Goal: Task Accomplishment & Management: Manage account settings

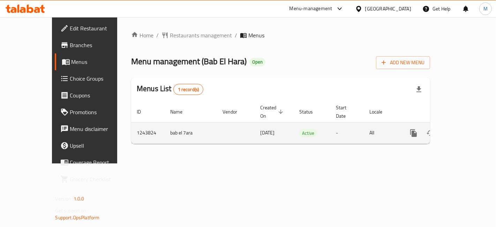
click at [472, 124] on link "enhanced table" at bounding box center [463, 132] width 17 height 17
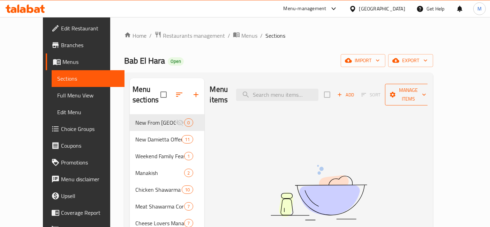
click at [426, 92] on span "Manage items" at bounding box center [409, 94] width 36 height 17
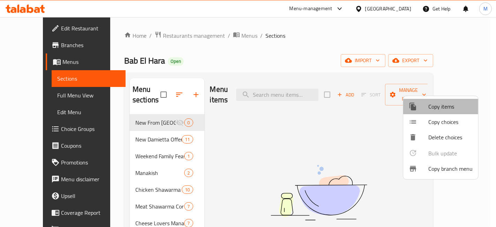
click at [448, 106] on span "Copy items" at bounding box center [450, 106] width 44 height 8
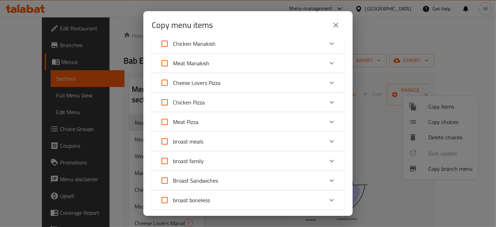
scroll to position [155, 0]
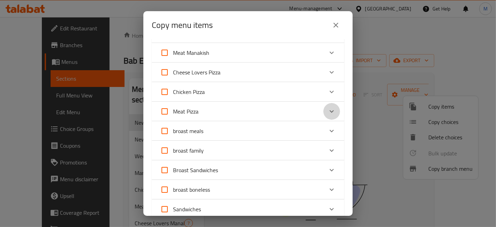
click at [329, 115] on icon "Expand" at bounding box center [331, 111] width 8 height 8
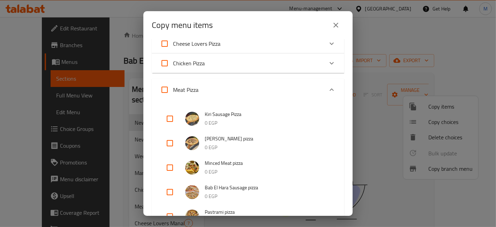
scroll to position [194, 0]
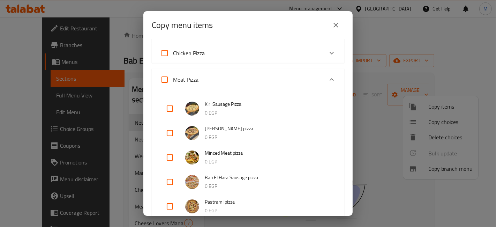
click at [166, 111] on input "checkbox" at bounding box center [169, 108] width 17 height 17
checkbox input "true"
click at [171, 131] on input "checkbox" at bounding box center [169, 132] width 17 height 17
checkbox input "true"
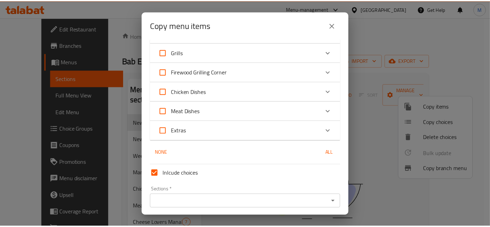
scroll to position [640, 0]
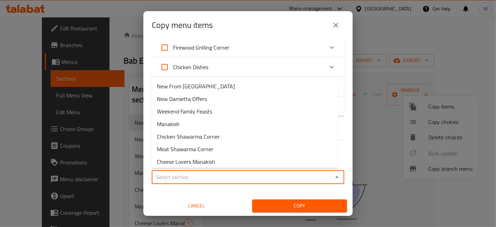
click at [221, 172] on input "Sections   *" at bounding box center [242, 177] width 177 height 10
click at [217, 84] on li "New From [GEOGRAPHIC_DATA]" at bounding box center [244, 86] width 187 height 13
type input "New From [GEOGRAPHIC_DATA]"
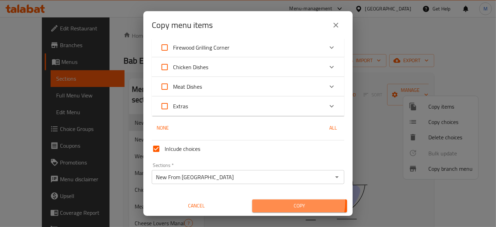
click at [285, 201] on span "Copy" at bounding box center [300, 205] width 84 height 9
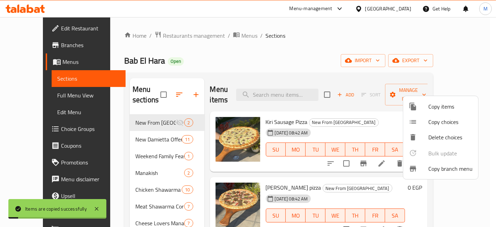
click at [281, 148] on div at bounding box center [248, 113] width 496 height 227
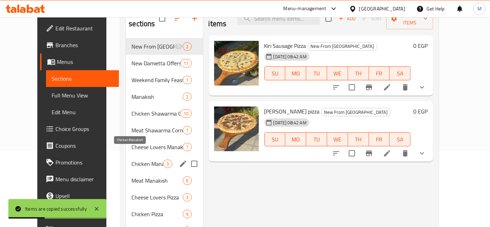
scroll to position [77, 0]
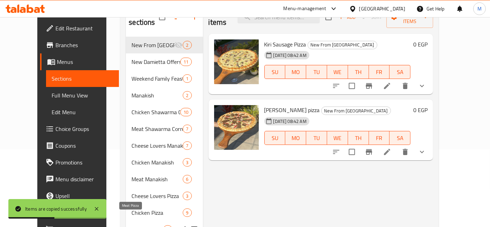
click at [141, 225] on span "Meat Pizza" at bounding box center [147, 229] width 32 height 8
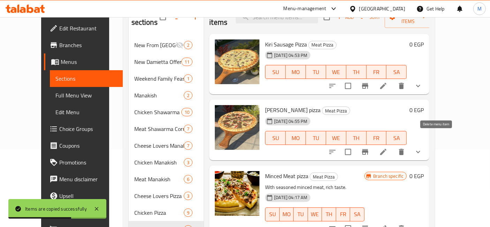
click at [410, 143] on button "delete" at bounding box center [401, 151] width 17 height 17
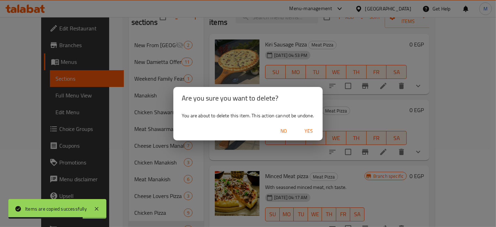
click at [311, 130] on span "Yes" at bounding box center [308, 131] width 17 height 9
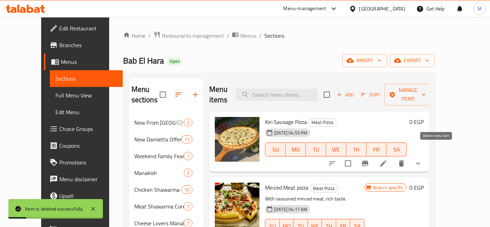
click at [406, 159] on icon "delete" at bounding box center [401, 163] width 8 height 8
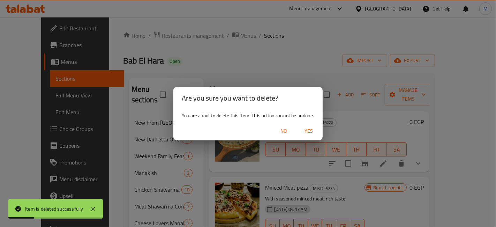
click at [312, 131] on span "Yes" at bounding box center [308, 131] width 17 height 9
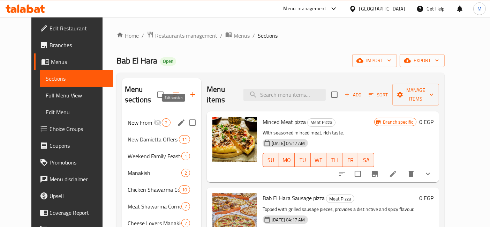
click at [177, 118] on icon "edit" at bounding box center [181, 122] width 8 height 8
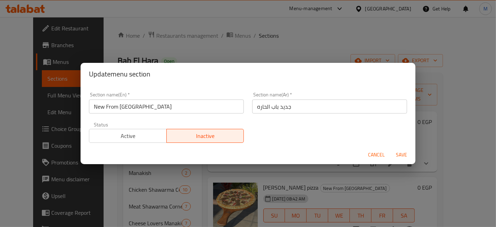
click at [141, 140] on span "Active" at bounding box center [128, 136] width 72 height 10
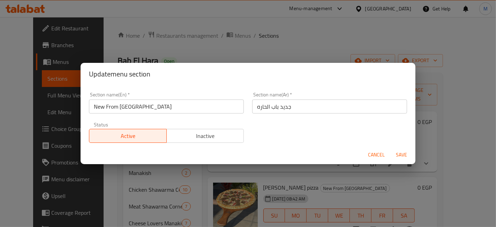
click at [407, 153] on span "Save" at bounding box center [401, 154] width 17 height 9
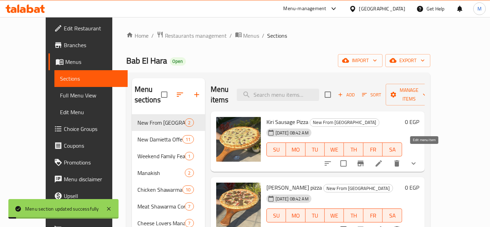
click at [383, 159] on icon at bounding box center [379, 163] width 8 height 8
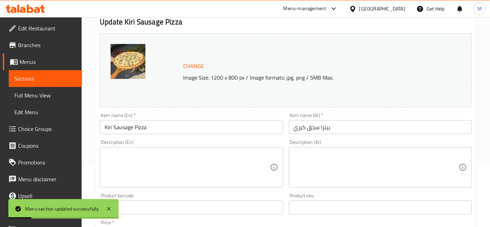
scroll to position [77, 0]
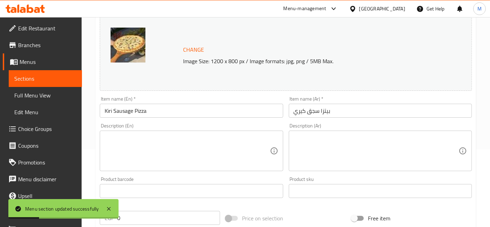
click at [164, 153] on textarea at bounding box center [187, 150] width 165 height 33
paste textarea "Suasage ,kiri,mozzarella,peppers and olive"
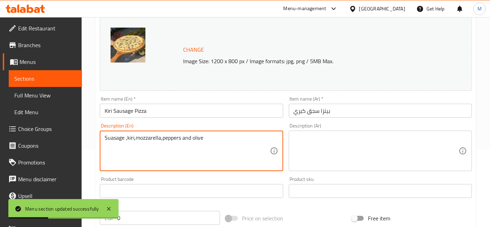
type textarea "Suasage ,kiri,mozzarella,peppers and olive"
click at [346, 145] on textarea at bounding box center [376, 150] width 165 height 33
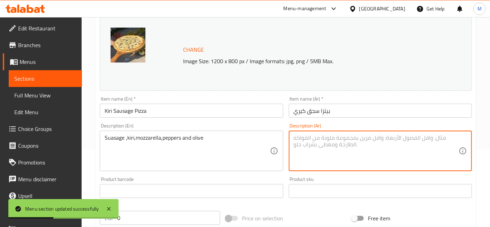
type textarea "s"
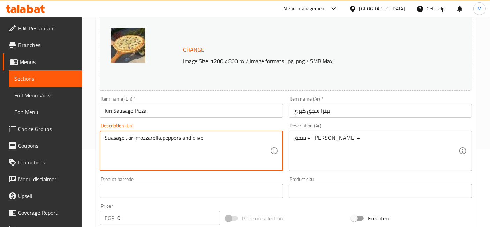
click at [186, 135] on textarea "Suasage ,kiri,mozzarella,peppers and olive" at bounding box center [187, 150] width 165 height 33
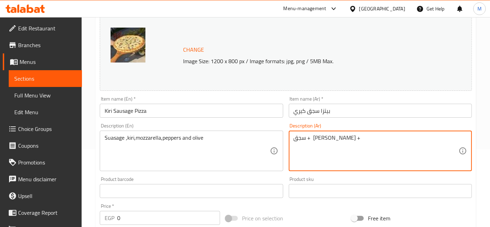
click at [325, 146] on textarea "سجق + [PERSON_NAME] +" at bounding box center [376, 150] width 165 height 33
paste textarea "، [PERSON_NAME]، [PERSON_NAME]، فلفل وزيتون"
type textarea "سجق، [PERSON_NAME]، [PERSON_NAME]، فلفل وزيتون"
click at [250, 110] on input "Kiri Sausage Pizza" at bounding box center [191, 111] width 183 height 14
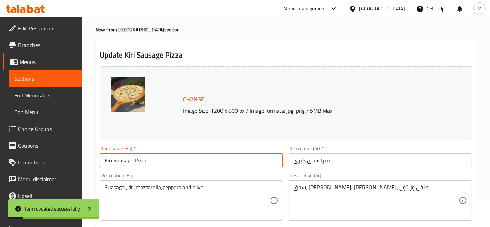
scroll to position [0, 0]
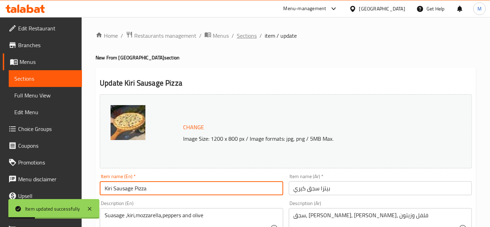
click at [241, 40] on span "Sections" at bounding box center [247, 35] width 20 height 8
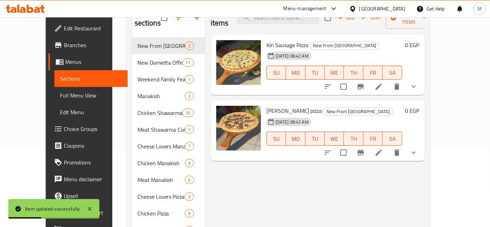
scroll to position [77, 0]
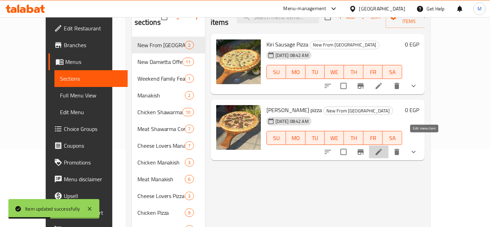
click at [383, 148] on icon at bounding box center [379, 152] width 8 height 8
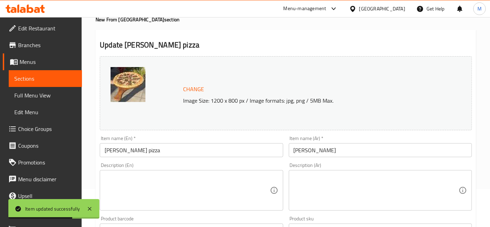
scroll to position [77, 0]
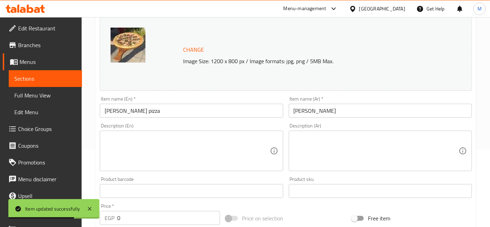
click at [219, 160] on textarea at bounding box center [187, 150] width 165 height 33
paste textarea "[PERSON_NAME] kebab,mozzarella,tomato sauce,peppers,fresh tomato ,olive and oni…"
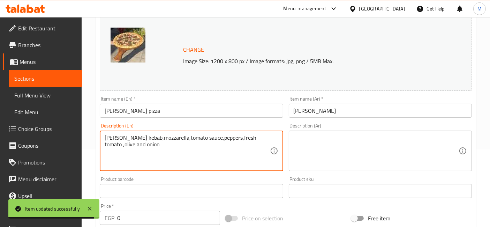
type textarea "[PERSON_NAME] kebab,mozzarella,tomato sauce,peppers,fresh tomato ,olive and oni…"
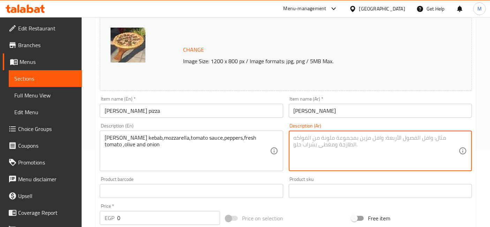
click at [343, 149] on textarea at bounding box center [376, 150] width 165 height 33
paste textarea "كباب دونر، موزاريلا، صلصة طماطم، فلفل، طماطم طازجة، زيتون وبصل"
type textarea "كباب دونر، موزاريلا، صلصة طماطم، فلفل، طماطم طازجة، زيتون وبصل"
click at [245, 112] on input "[PERSON_NAME] pizza" at bounding box center [191, 111] width 183 height 14
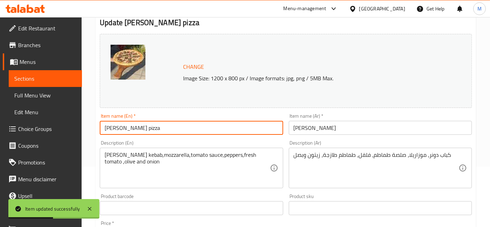
scroll to position [0, 0]
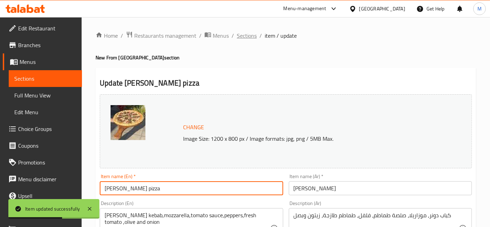
click at [249, 35] on span "Sections" at bounding box center [247, 35] width 20 height 8
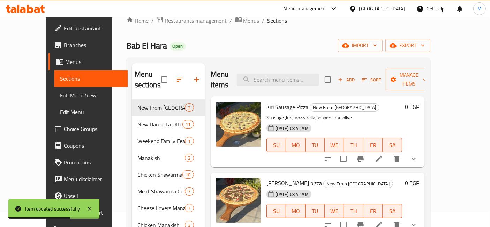
scroll to position [39, 0]
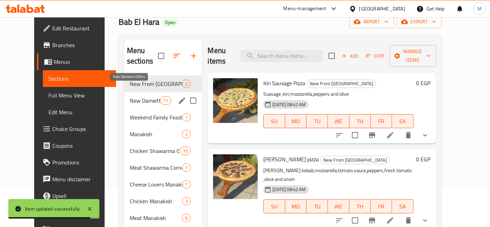
click at [135, 96] on span "New Damietta Offers" at bounding box center [145, 100] width 30 height 8
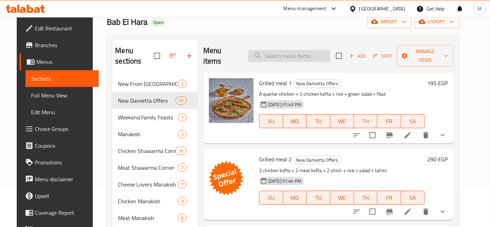
click at [318, 50] on input "search" at bounding box center [289, 56] width 82 height 12
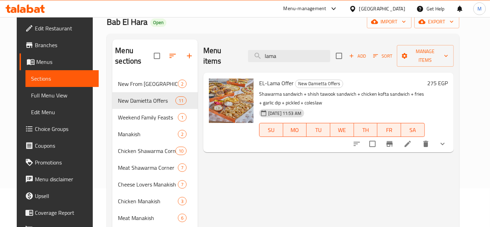
type input "lama"
drag, startPoint x: 323, startPoint y: 189, endPoint x: 440, endPoint y: 100, distance: 147.3
click at [448, 78] on h6 "275 EGP" at bounding box center [438, 83] width 21 height 10
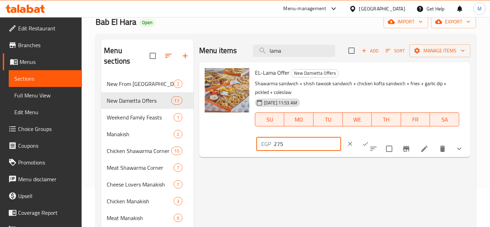
drag, startPoint x: 380, startPoint y: 74, endPoint x: 327, endPoint y: 74, distance: 53.0
click at [328, 74] on div "EL-Lama Offer New Damietta Offers Shawarma sandwich + shish tawook sandwich + c…" at bounding box center [360, 109] width 216 height 89
type input "250"
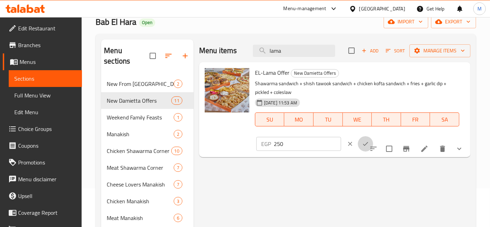
click at [369, 140] on icon "ok" at bounding box center [365, 143] width 7 height 7
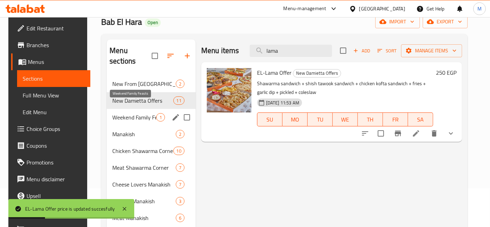
click at [121, 113] on span "Weekend Family Feasts" at bounding box center [134, 117] width 44 height 8
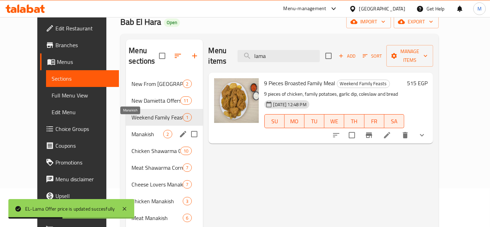
click at [131, 130] on span "Manakish" at bounding box center [147, 134] width 32 height 8
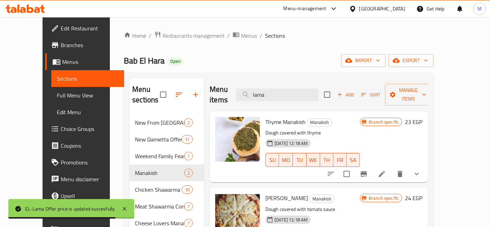
click at [40, 8] on icon at bounding box center [25, 9] width 39 height 8
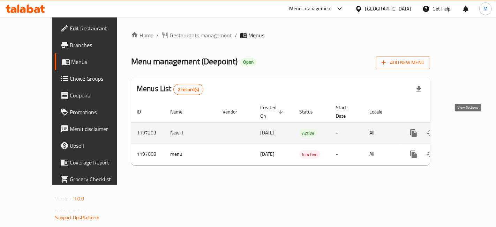
click at [468, 129] on icon "enhanced table" at bounding box center [464, 133] width 8 height 8
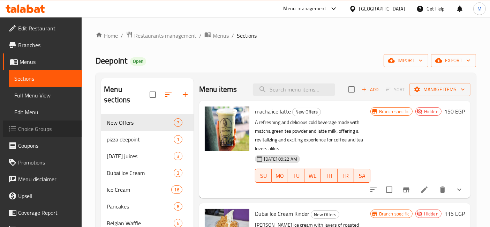
click at [59, 124] on link "Choice Groups" at bounding box center [42, 128] width 79 height 17
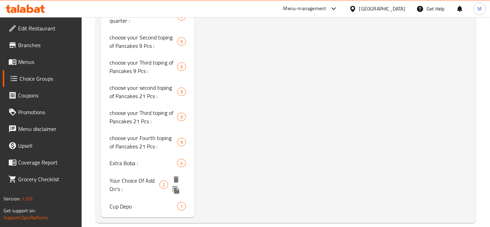
scroll to position [570, 0]
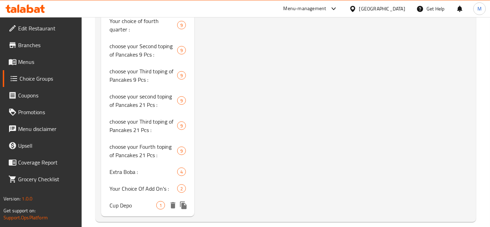
click at [137, 197] on div "Cup Depo 1" at bounding box center [147, 205] width 93 height 17
type input "Cup Depo"
type input "كوب ديبو"
type input "1"
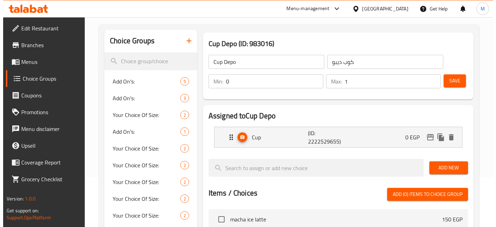
scroll to position [77, 0]
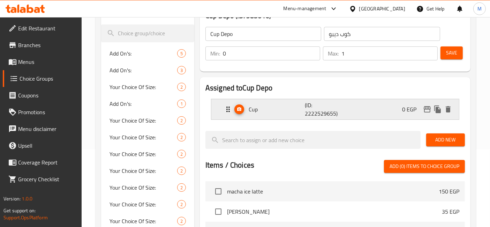
click at [270, 112] on p "Cup" at bounding box center [277, 109] width 56 height 8
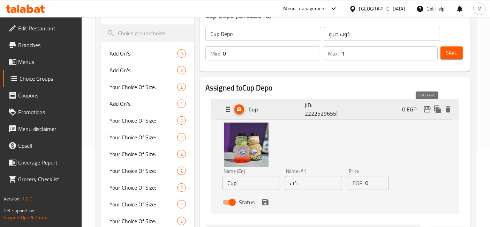
click at [429, 106] on icon "edit" at bounding box center [427, 109] width 7 height 6
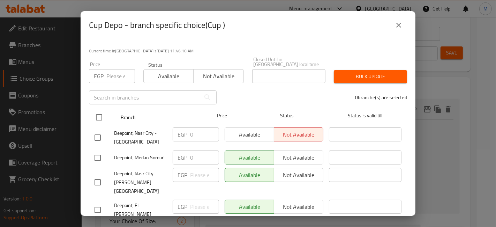
click at [99, 113] on input "checkbox" at bounding box center [99, 117] width 15 height 15
checkbox input "true"
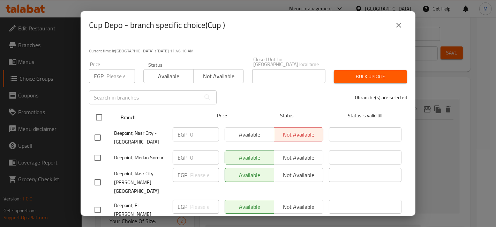
checkbox input "true"
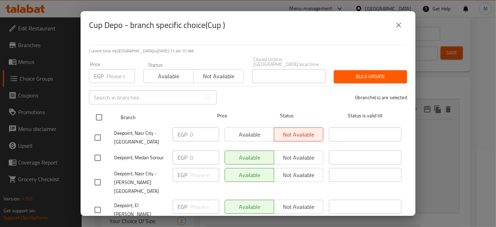
checkbox input "true"
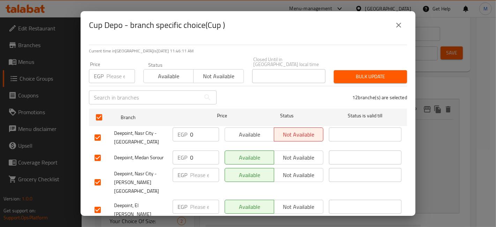
click at [173, 71] on span "Available" at bounding box center [168, 76] width 44 height 10
click at [196, 71] on span "Not available" at bounding box center [218, 76] width 44 height 10
click at [373, 72] on span "Bulk update" at bounding box center [370, 76] width 62 height 9
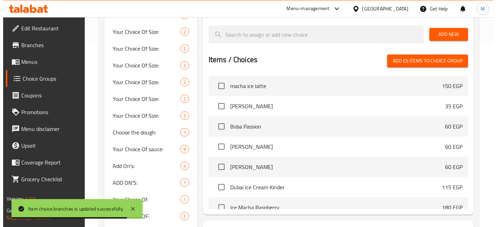
scroll to position [0, 0]
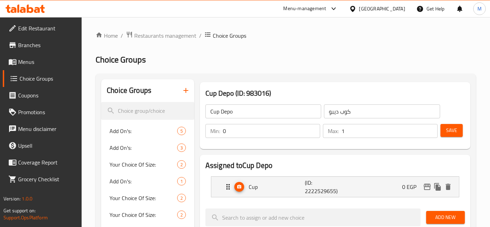
click at [33, 62] on span "Menus" at bounding box center [47, 62] width 58 height 8
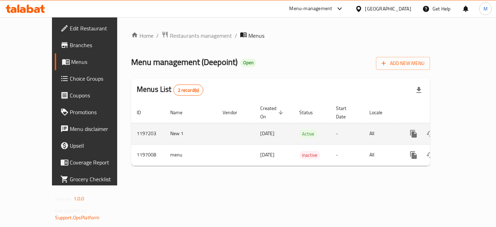
click at [467, 130] on icon "enhanced table" at bounding box center [464, 133] width 6 height 6
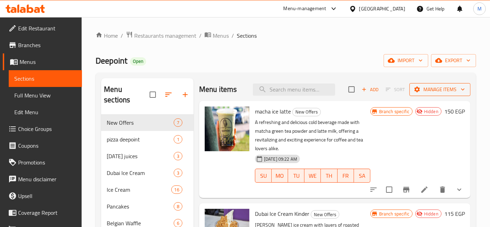
click at [459, 89] on icon "button" at bounding box center [462, 89] width 7 height 7
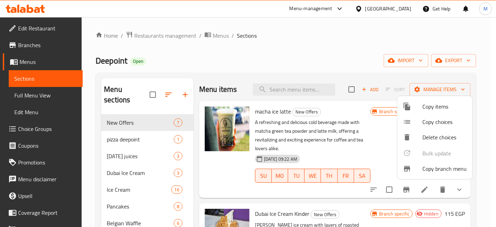
click at [446, 167] on span "Copy branch menu" at bounding box center [444, 168] width 44 height 8
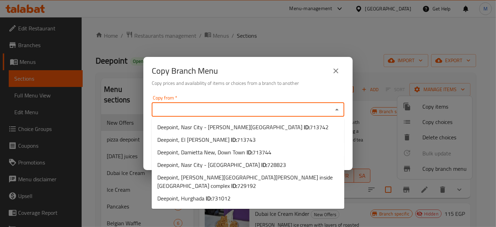
click at [174, 108] on input "Copy from   *" at bounding box center [242, 110] width 177 height 10
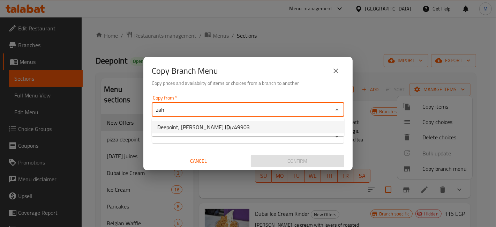
click at [247, 129] on span "Deepoint, Zahraa El Maadi - Ebad El Rahman ID: 749903" at bounding box center [203, 127] width 92 height 8
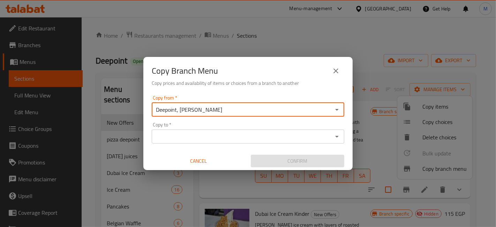
type input "Deepoint, Zahraa El Maadi - Ebad El Rahman"
click at [246, 132] on input "Copy to   *" at bounding box center [242, 136] width 177 height 10
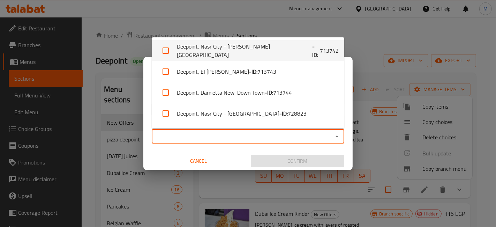
click at [209, 48] on li "Deepoint, Nasr City - Abbas El Akkad - ID: 713742" at bounding box center [248, 50] width 192 height 21
checkbox input "true"
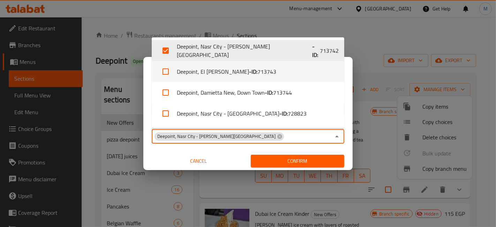
click at [207, 73] on li "Deepoint, El Lesan - ID: 713743" at bounding box center [248, 71] width 192 height 21
checkbox input "true"
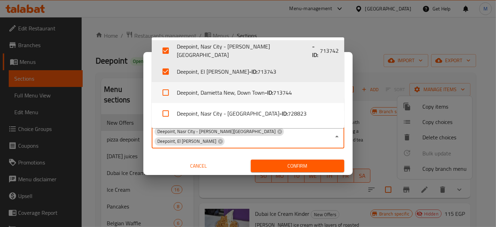
drag, startPoint x: 208, startPoint y: 92, endPoint x: 211, endPoint y: 101, distance: 9.1
click at [208, 93] on li "Deepoint, Damietta New, Down Town - ID: 713744" at bounding box center [248, 92] width 192 height 21
checkbox input "true"
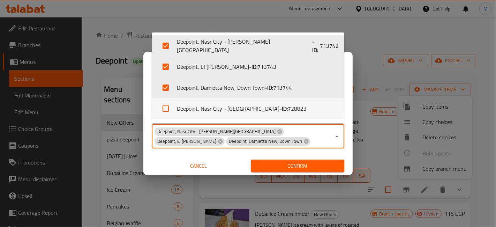
click at [210, 106] on li "Deepoint, Nasr City - Rafall - ID: 728823" at bounding box center [248, 108] width 192 height 21
checkbox input "true"
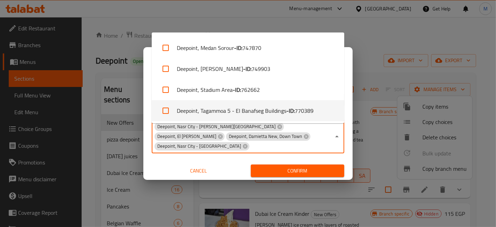
drag, startPoint x: 211, startPoint y: 106, endPoint x: 213, endPoint y: 101, distance: 5.1
click at [211, 105] on li "Deepoint, Tagammoa 5 - El Banafseg Buildings - ID: 770389" at bounding box center [248, 110] width 192 height 21
checkbox input "true"
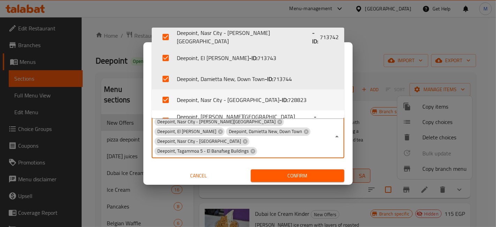
click at [214, 95] on li "Deepoint, Nasr City - Rafall - ID: 728823" at bounding box center [248, 99] width 192 height 21
checkbox input "false"
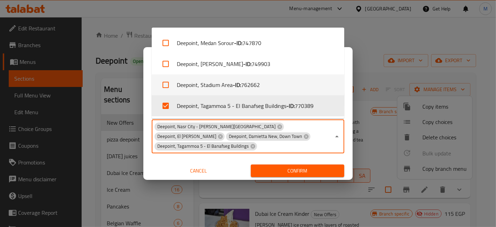
click at [203, 83] on li "Deepoint, Stadium Area - ID: 762662" at bounding box center [248, 84] width 192 height 21
checkbox input "true"
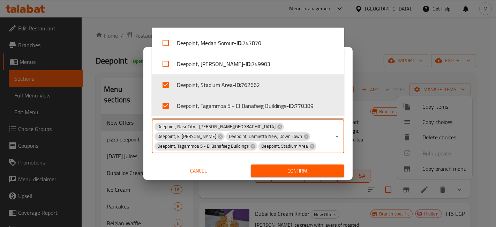
scroll to position [4, 0]
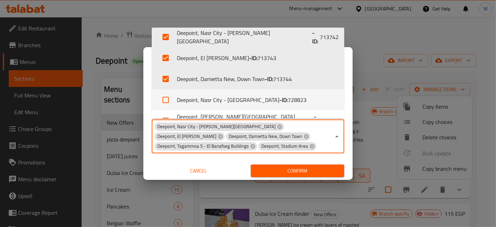
click at [196, 97] on li "Deepoint, Nasr City - Rafall - ID: 728823" at bounding box center [248, 99] width 192 height 21
checkbox input "true"
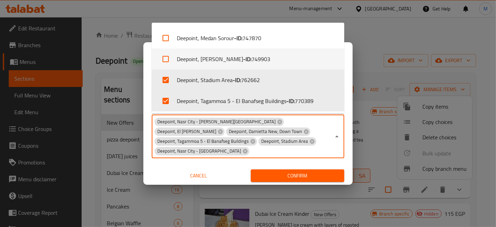
click at [201, 51] on li "Deepoint, Zahraa El Maadi - Ebad El Rahman - ID: 749903" at bounding box center [248, 58] width 192 height 21
checkbox input "true"
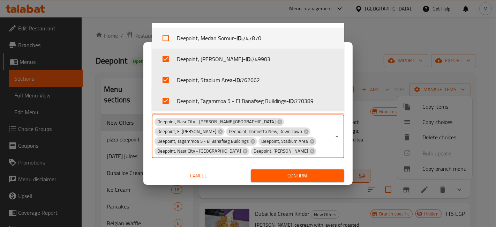
click at [195, 40] on li "Deepoint, Medan Sorour - ID: 747870" at bounding box center [248, 38] width 192 height 21
checkbox input "true"
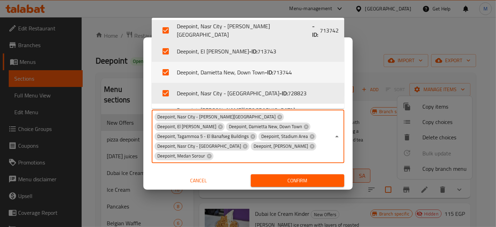
scroll to position [0, 0]
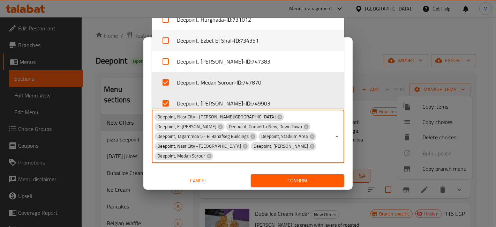
click at [219, 45] on li "Deepoint, Ezbet El Shal - ID: 734351" at bounding box center [248, 40] width 192 height 21
checkbox input "true"
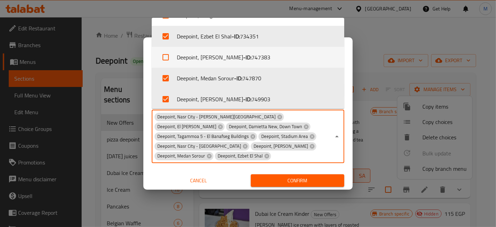
click at [215, 50] on li "Deepoint, Moheb - ID: 747383" at bounding box center [248, 57] width 192 height 21
checkbox input "true"
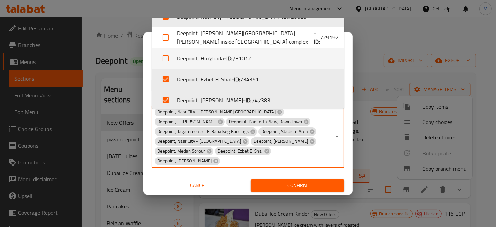
click at [214, 52] on li "Deepoint, Hurghada - ID: 731012" at bounding box center [248, 58] width 192 height 21
checkbox input "true"
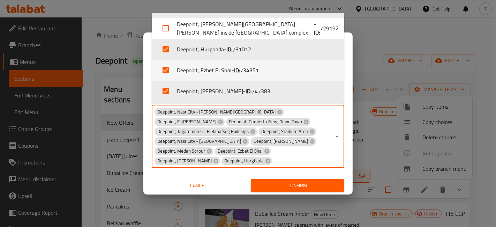
click at [201, 32] on li "Deepoint, Masaken Sheraton - Sheraton Al Siddiq Mosque inside Park Plaza comple…" at bounding box center [248, 28] width 192 height 21
checkbox input "true"
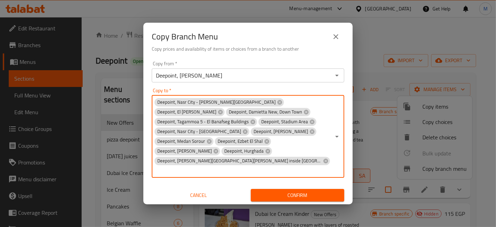
click at [230, 171] on input "Copy to   *" at bounding box center [242, 171] width 177 height 10
click at [299, 194] on div "Copy Branch Menu Copy prices and availability of items or choices from a branch…" at bounding box center [248, 113] width 496 height 227
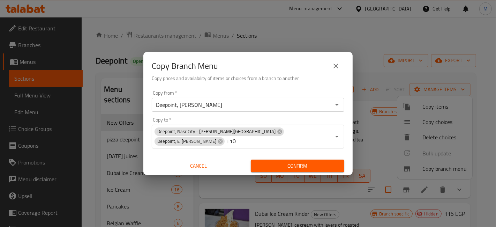
click at [275, 161] on span "Confirm" at bounding box center [297, 165] width 82 height 9
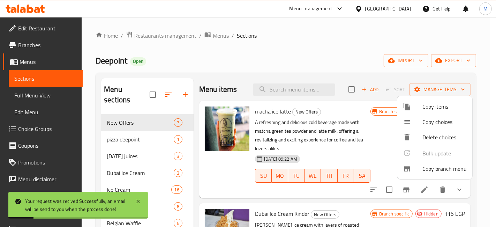
click at [366, 150] on div at bounding box center [248, 113] width 496 height 227
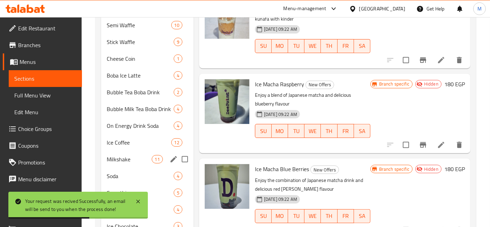
scroll to position [250, 0]
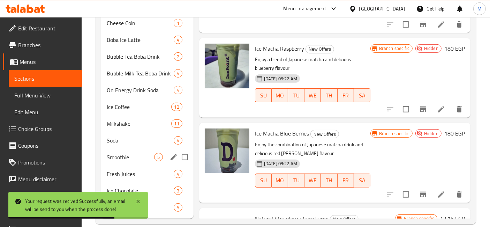
click at [149, 151] on div "Smoothie 5" at bounding box center [147, 157] width 92 height 17
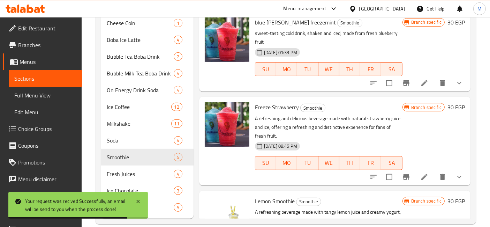
click at [455, 174] on icon "show more" at bounding box center [459, 177] width 8 height 8
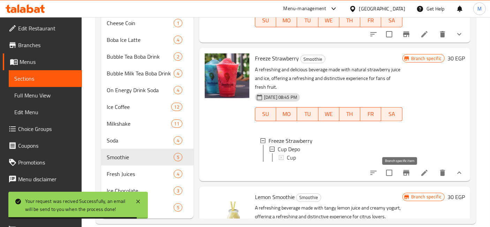
scroll to position [77, 0]
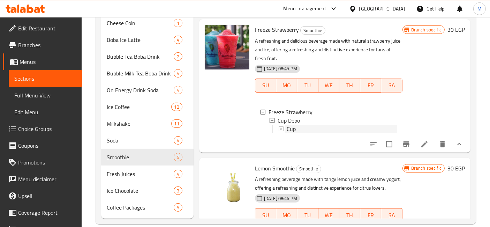
click at [299, 129] on div "Cup" at bounding box center [342, 128] width 110 height 8
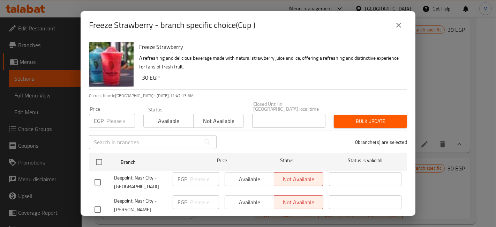
click at [401, 27] on icon "close" at bounding box center [398, 25] width 8 height 8
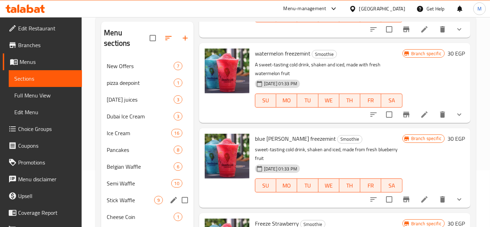
scroll to position [56, 0]
click at [126, 78] on span "pizza deepoint" at bounding box center [130, 82] width 47 height 8
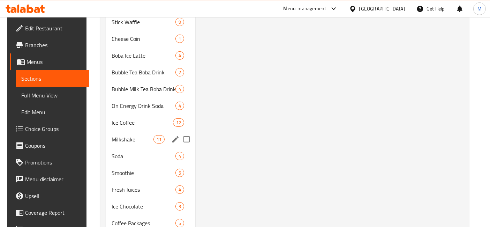
scroll to position [250, 0]
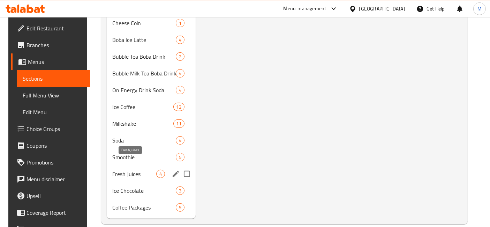
click at [136, 169] on span "Fresh Juices" at bounding box center [134, 173] width 44 height 8
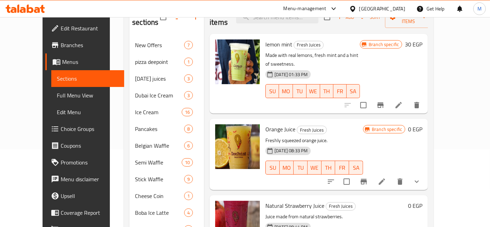
click at [421, 177] on icon "show more" at bounding box center [417, 181] width 8 height 8
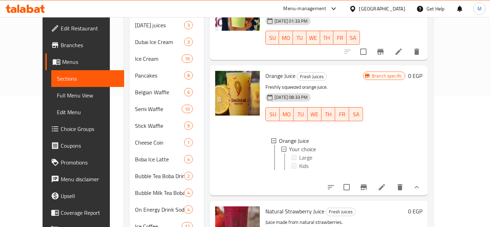
scroll to position [155, 0]
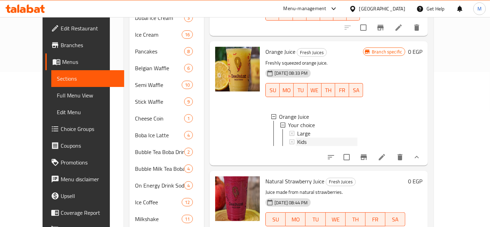
click at [297, 137] on div "Kids" at bounding box center [327, 141] width 60 height 8
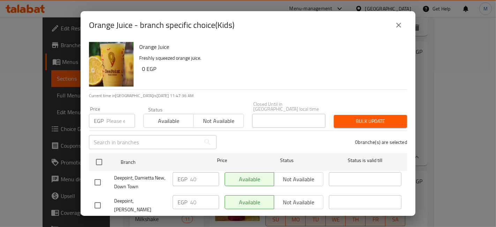
click at [394, 25] on button "close" at bounding box center [398, 25] width 17 height 17
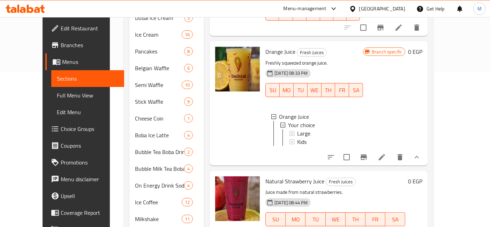
click at [386, 153] on icon at bounding box center [382, 157] width 8 height 8
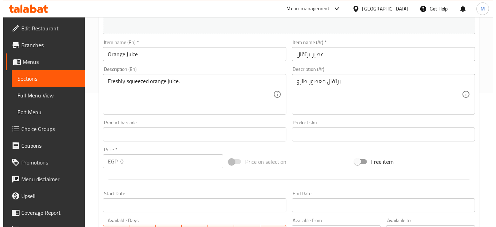
scroll to position [291, 0]
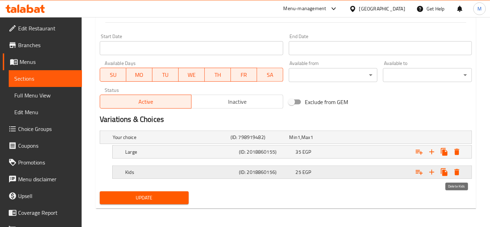
click at [459, 172] on icon "Expand" at bounding box center [456, 172] width 5 height 6
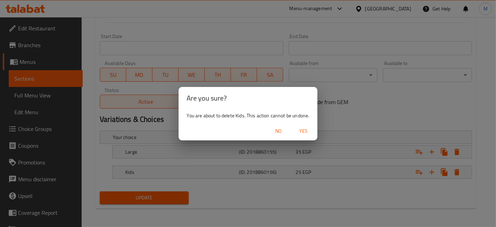
click at [304, 130] on span "Yes" at bounding box center [303, 131] width 17 height 9
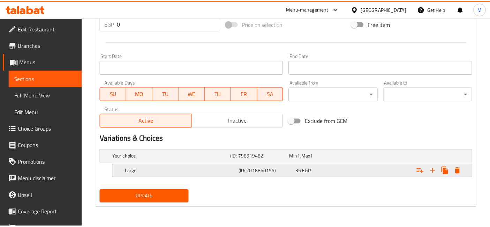
scroll to position [271, 0]
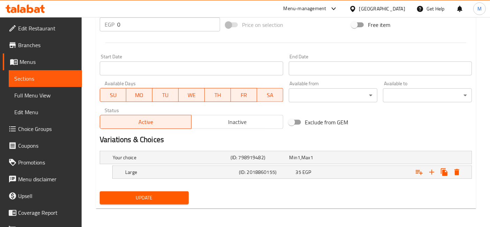
click at [165, 186] on div "Your choice (ID: 798919482) Min 1 , Max 1 Name (En) Your choice Name (En) Name …" at bounding box center [286, 168] width 378 height 40
click at [168, 197] on span "Update" at bounding box center [144, 197] width 78 height 9
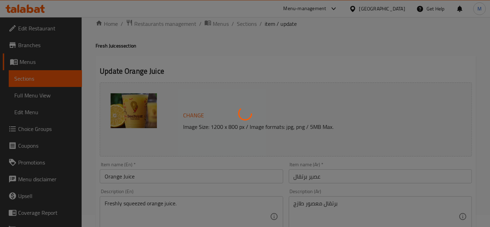
scroll to position [0, 0]
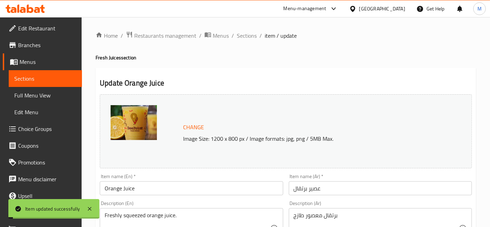
click at [244, 36] on span "Sections" at bounding box center [247, 35] width 20 height 8
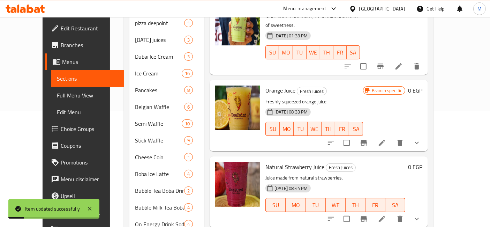
scroll to position [194, 0]
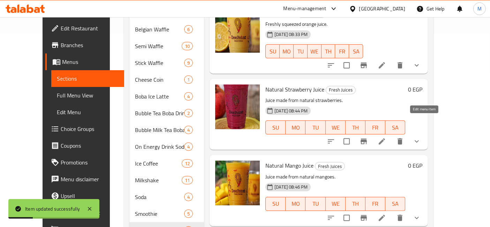
click at [386, 137] on icon at bounding box center [382, 141] width 8 height 8
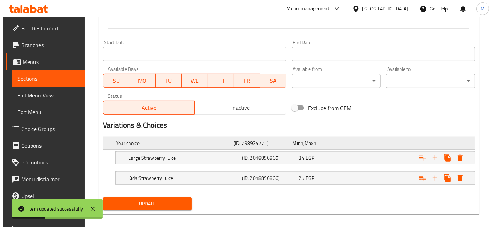
scroll to position [291, 0]
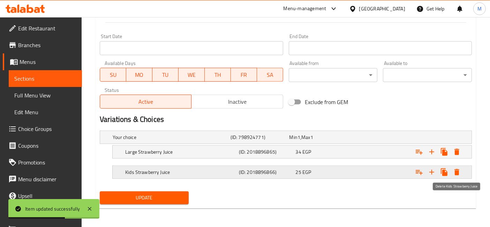
click at [459, 171] on icon "Expand" at bounding box center [457, 172] width 8 height 8
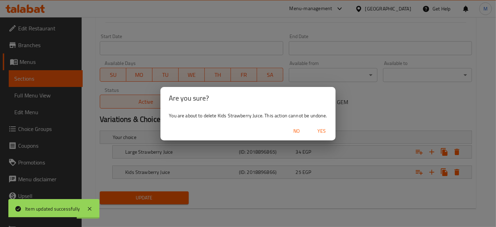
click at [323, 132] on span "Yes" at bounding box center [321, 131] width 17 height 9
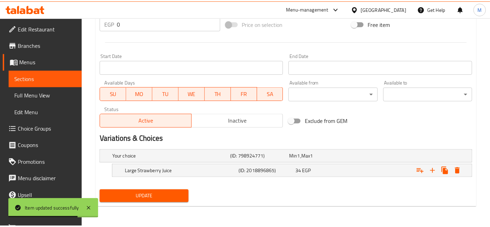
scroll to position [271, 0]
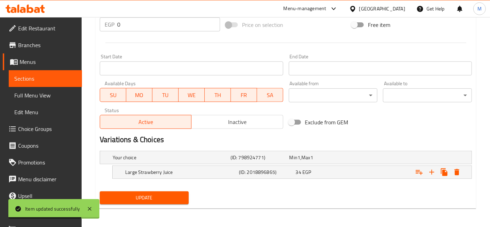
click at [174, 191] on button "Update" at bounding box center [144, 197] width 89 height 13
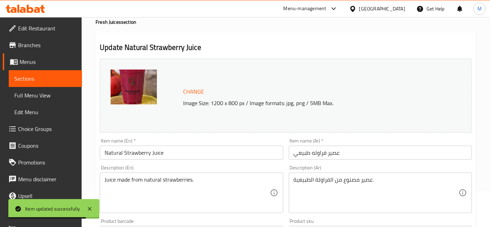
scroll to position [0, 0]
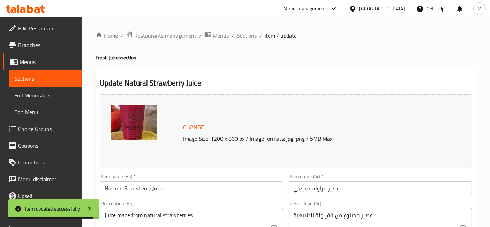
click at [250, 36] on span "Sections" at bounding box center [247, 35] width 20 height 8
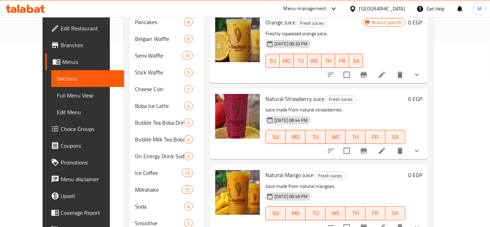
scroll to position [194, 0]
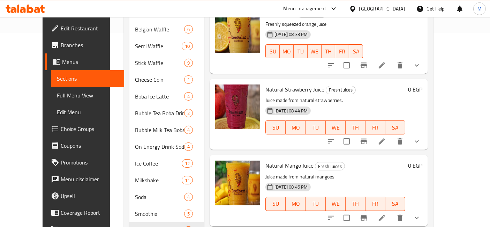
click at [386, 213] on icon at bounding box center [382, 217] width 8 height 8
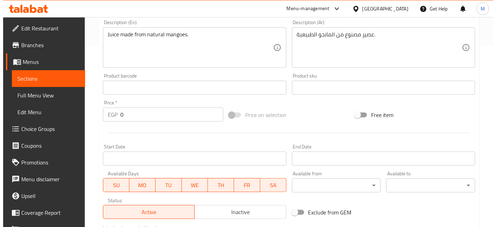
scroll to position [291, 0]
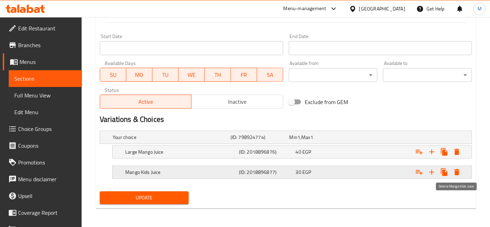
click at [453, 171] on icon "Expand" at bounding box center [457, 172] width 8 height 8
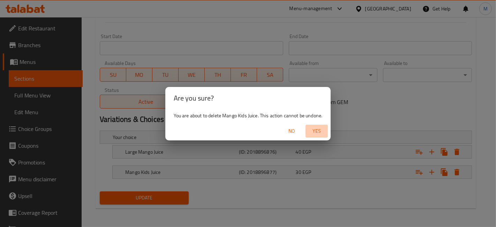
drag, startPoint x: 323, startPoint y: 130, endPoint x: 279, endPoint y: 144, distance: 45.7
click at [323, 130] on span "Yes" at bounding box center [316, 131] width 17 height 9
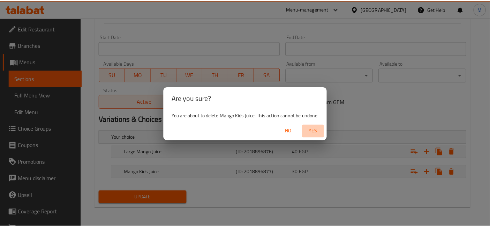
scroll to position [271, 0]
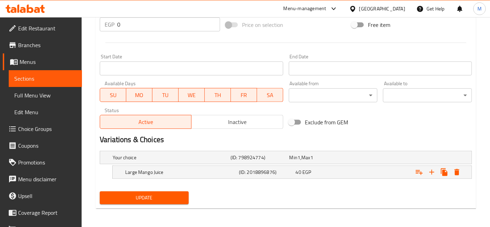
click at [171, 197] on span "Update" at bounding box center [144, 197] width 78 height 9
click at [126, 198] on span "Update" at bounding box center [144, 197] width 78 height 9
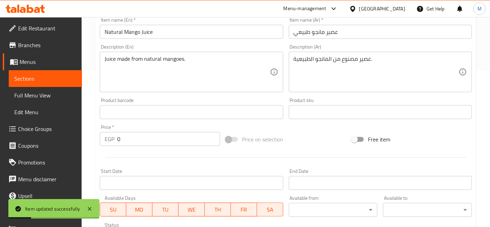
scroll to position [0, 0]
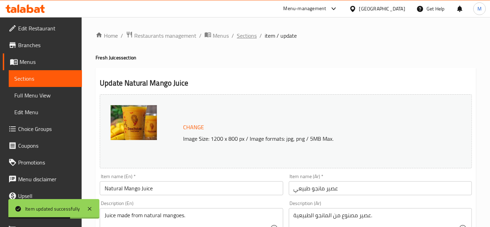
click at [244, 35] on span "Sections" at bounding box center [247, 35] width 20 height 8
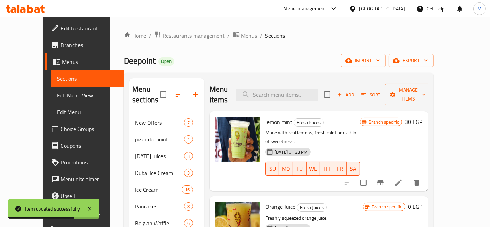
scroll to position [250, 0]
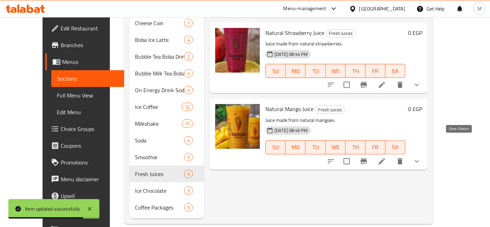
click at [421, 157] on icon "show more" at bounding box center [417, 161] width 8 height 8
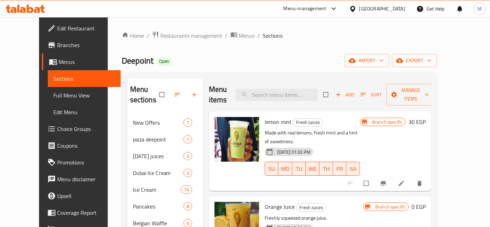
click at [19, 8] on icon at bounding box center [18, 9] width 2 height 8
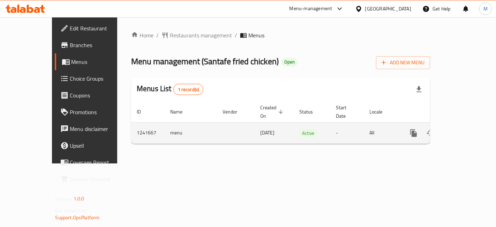
click at [468, 129] on icon "enhanced table" at bounding box center [464, 133] width 8 height 8
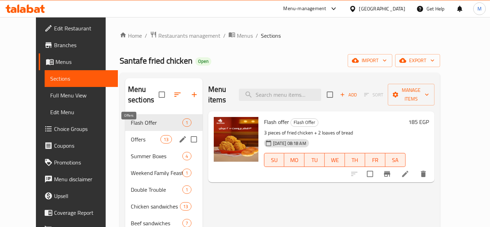
click at [131, 135] on span "Offers" at bounding box center [146, 139] width 30 height 8
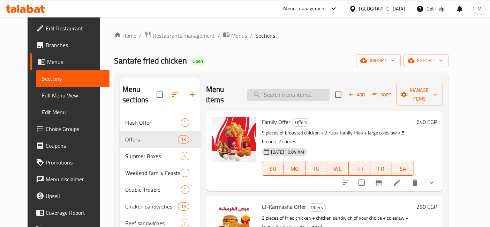
click at [290, 91] on input "search" at bounding box center [288, 95] width 82 height 12
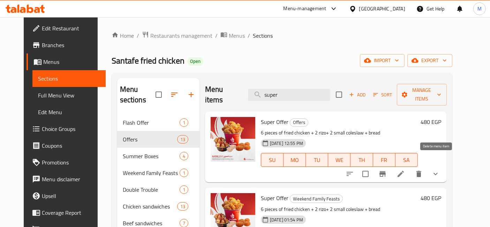
click at [421, 171] on icon "delete" at bounding box center [418, 174] width 5 height 6
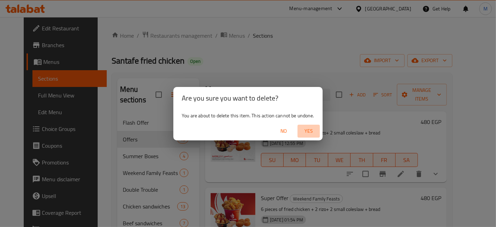
click at [305, 127] on span "Yes" at bounding box center [308, 131] width 17 height 9
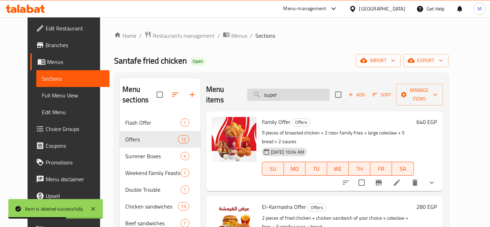
click at [306, 89] on input "super" at bounding box center [288, 95] width 82 height 12
type input "super"
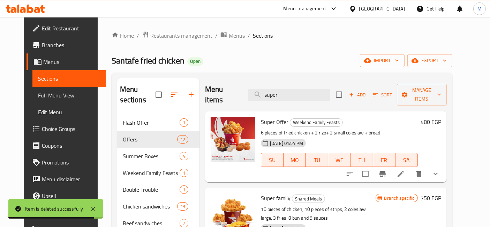
click at [440, 117] on h6 "480 EGP" at bounding box center [431, 122] width 21 height 10
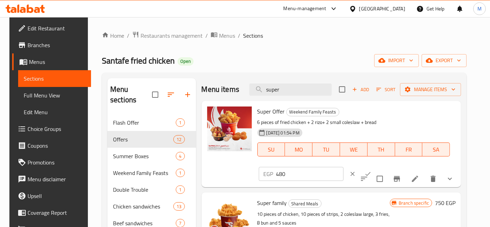
click at [343, 167] on input "480" at bounding box center [309, 174] width 67 height 14
type input "537.5"
click at [371, 170] on icon "ok" at bounding box center [367, 173] width 7 height 7
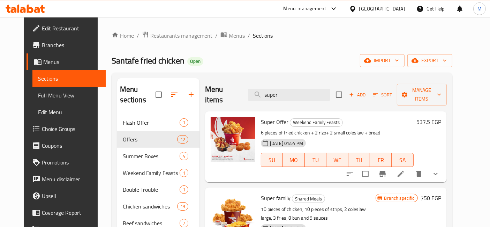
click at [441, 117] on h6 "537.5 EGP" at bounding box center [428, 122] width 25 height 10
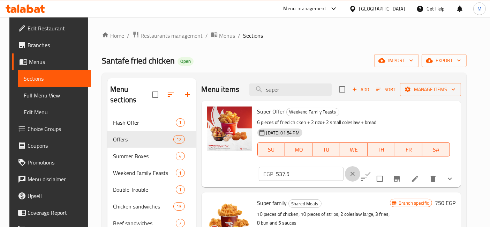
click at [360, 166] on button "clear" at bounding box center [352, 173] width 15 height 15
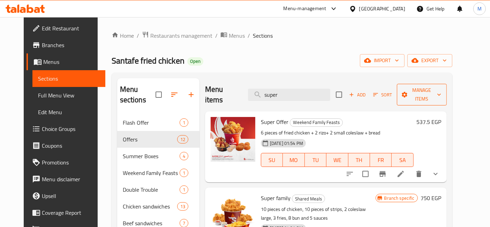
click at [432, 87] on span "Manage items" at bounding box center [421, 94] width 39 height 17
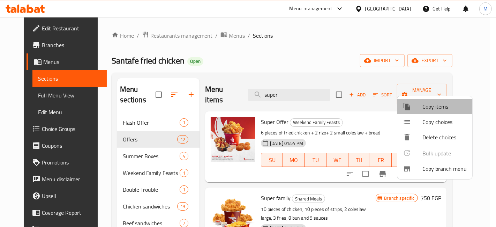
click at [435, 103] on span "Copy items" at bounding box center [444, 106] width 44 height 8
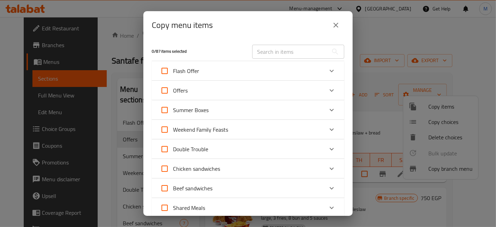
drag, startPoint x: 273, startPoint y: 56, endPoint x: 272, endPoint y: 65, distance: 9.1
click at [273, 56] on input "text" at bounding box center [290, 52] width 76 height 14
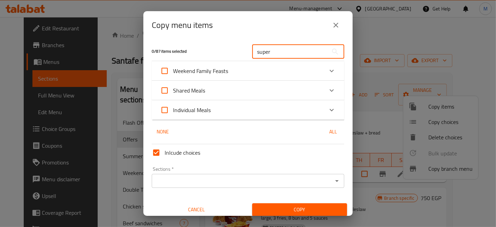
type input "super"
click at [312, 73] on div "Weekend Family Feasts" at bounding box center [241, 70] width 163 height 17
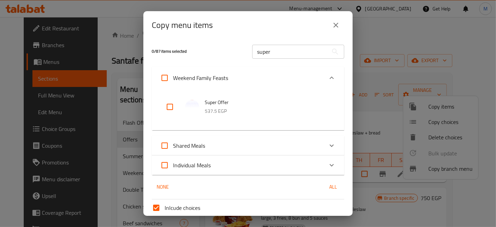
click at [171, 106] on input "checkbox" at bounding box center [169, 106] width 17 height 17
checkbox input "true"
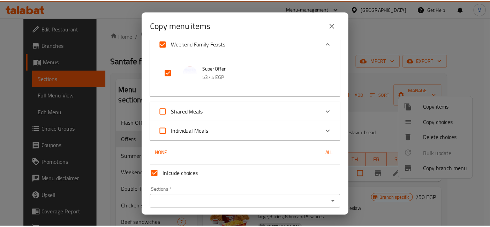
scroll to position [59, 0]
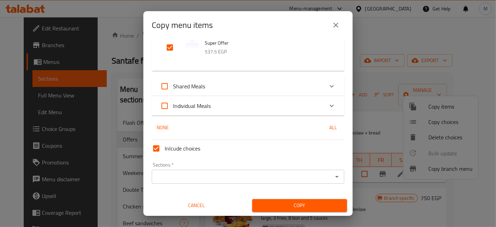
click at [215, 176] on input "Sections   *" at bounding box center [242, 177] width 177 height 10
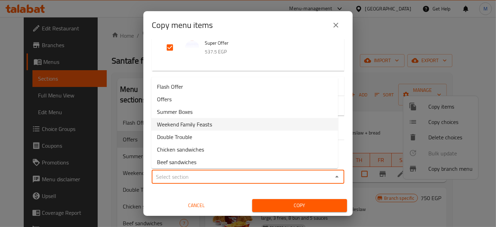
click at [196, 121] on span "Weekend Family Feasts" at bounding box center [184, 124] width 55 height 8
type input "Weekend Family Feasts"
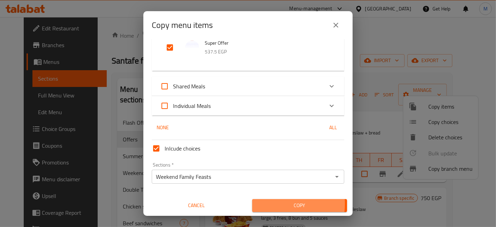
click at [271, 203] on span "Copy" at bounding box center [300, 205] width 84 height 9
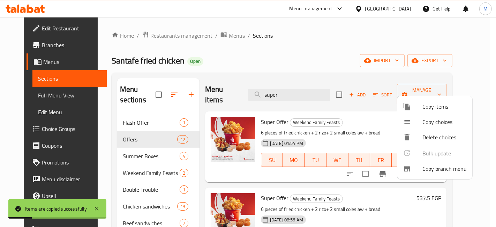
click at [248, 61] on div at bounding box center [248, 113] width 496 height 227
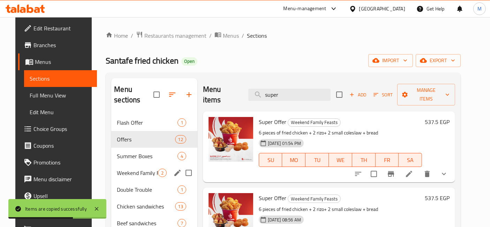
click at [151, 164] on div "Weekend Family Feasts 2" at bounding box center [154, 172] width 86 height 17
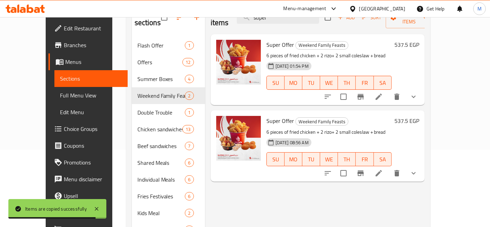
scroll to position [77, 0]
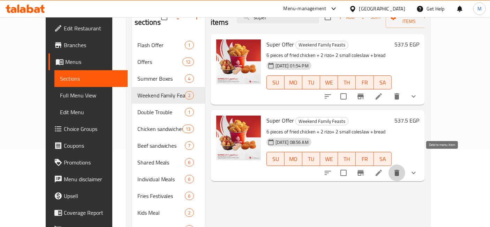
click at [399, 169] on icon "delete" at bounding box center [396, 172] width 5 height 6
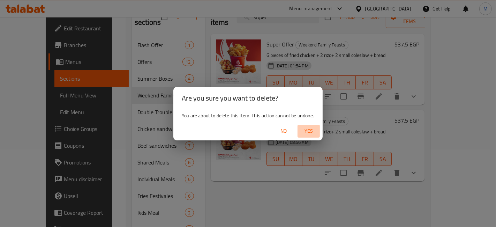
click at [309, 128] on span "Yes" at bounding box center [308, 131] width 17 height 9
